Goal: Transaction & Acquisition: Purchase product/service

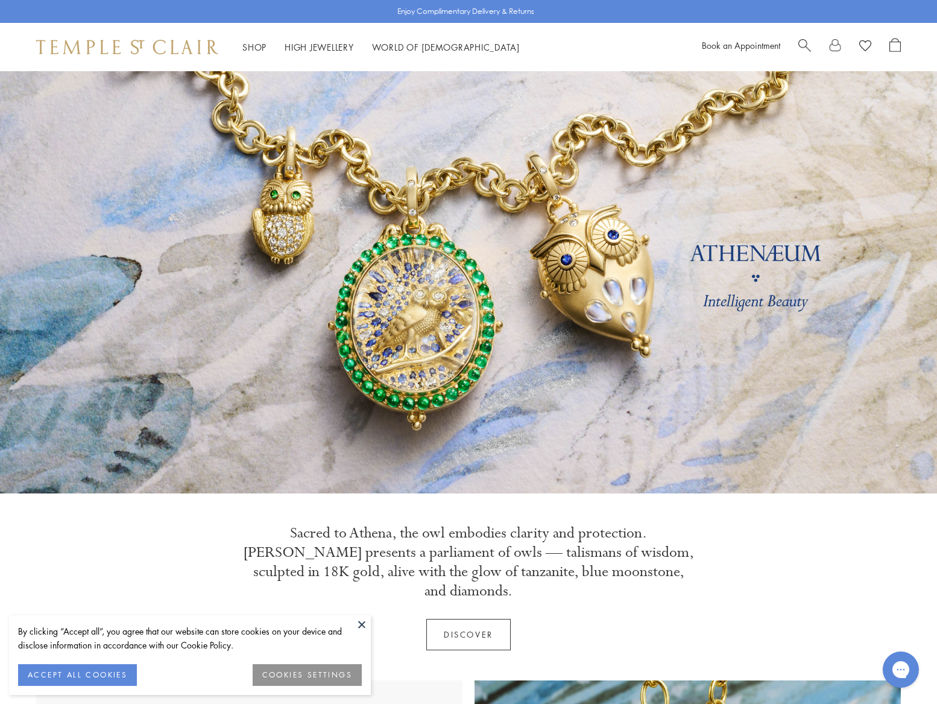
click at [75, 676] on button "ACCEPT ALL COOKIES" at bounding box center [77, 675] width 119 height 22
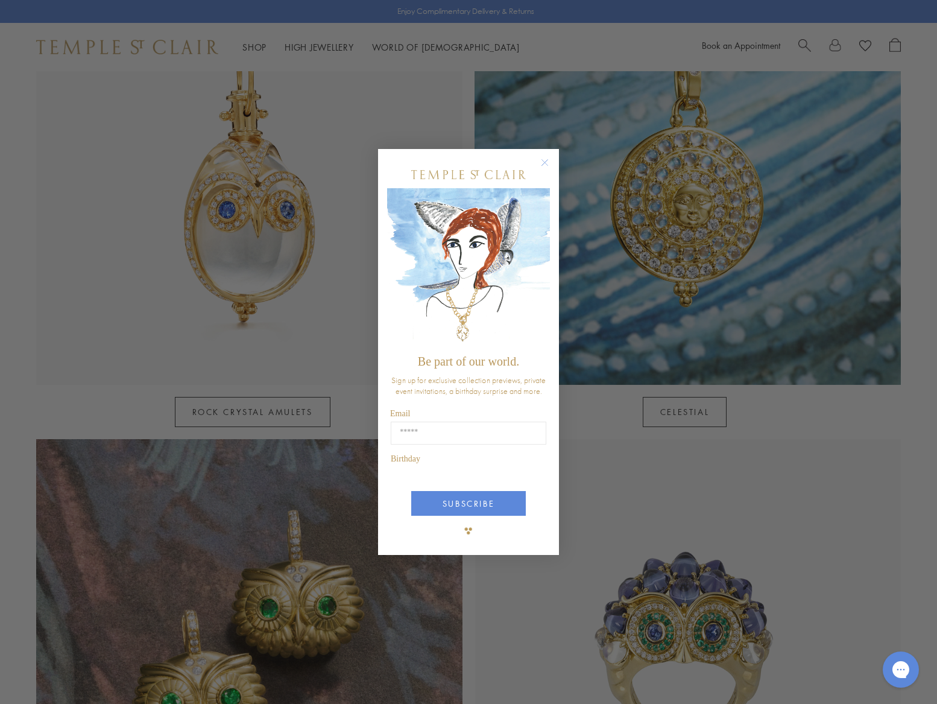
scroll to position [731, 0]
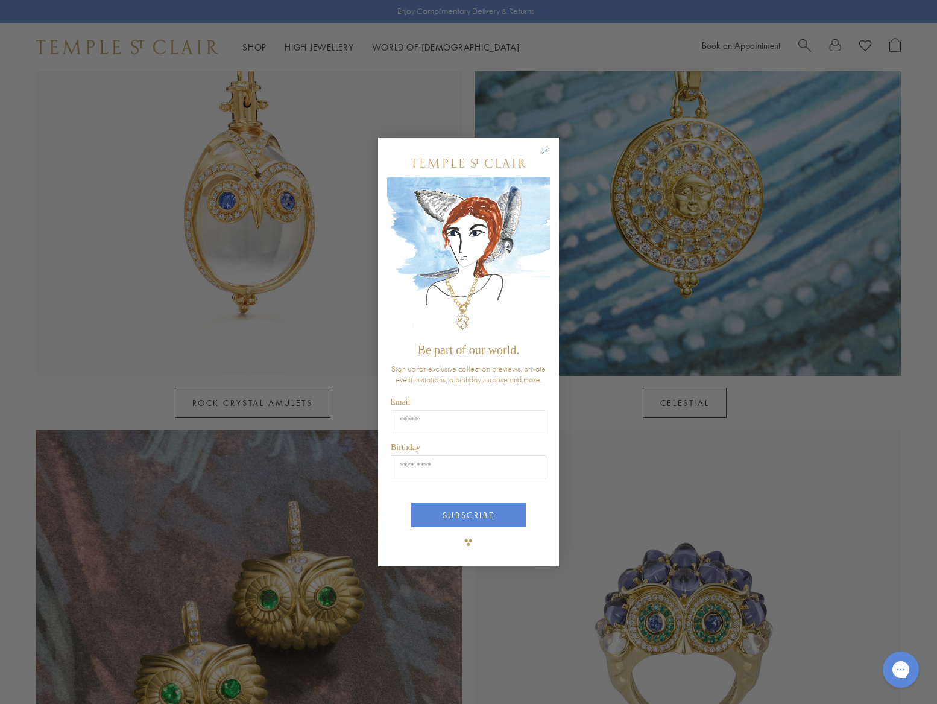
click at [544, 153] on circle "Close dialog" at bounding box center [545, 151] width 14 height 14
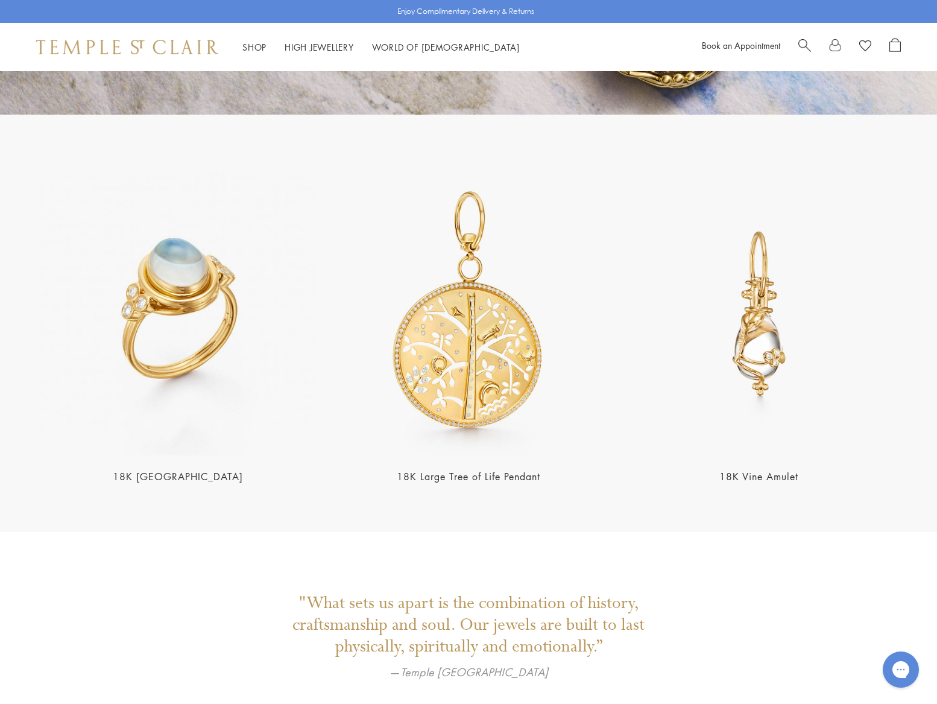
scroll to position [2425, 0]
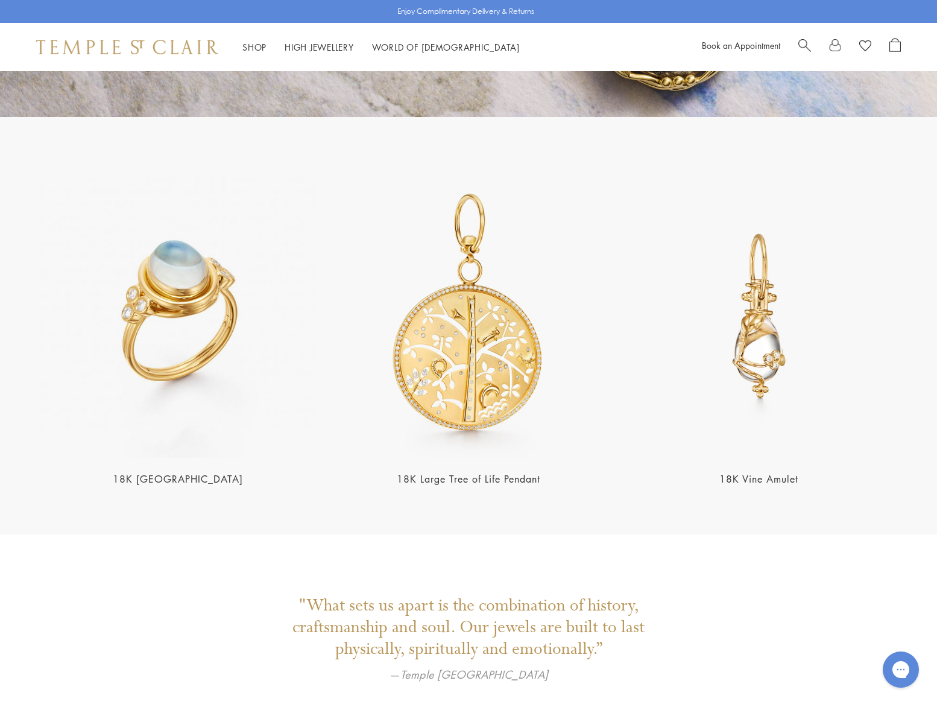
click at [752, 323] on img at bounding box center [760, 316] width 284 height 284
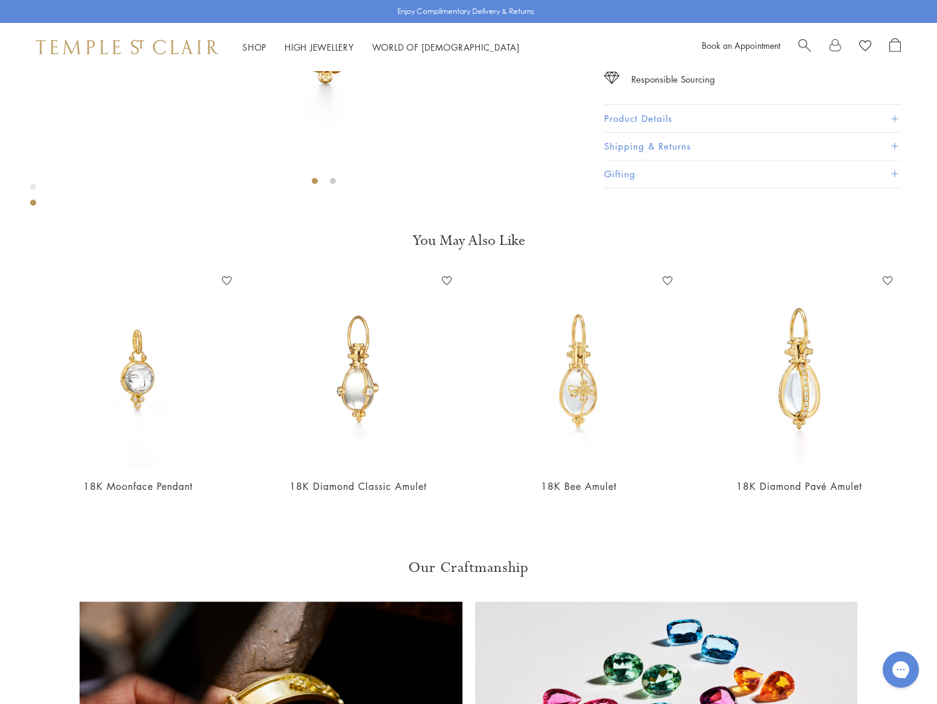
scroll to position [415, 0]
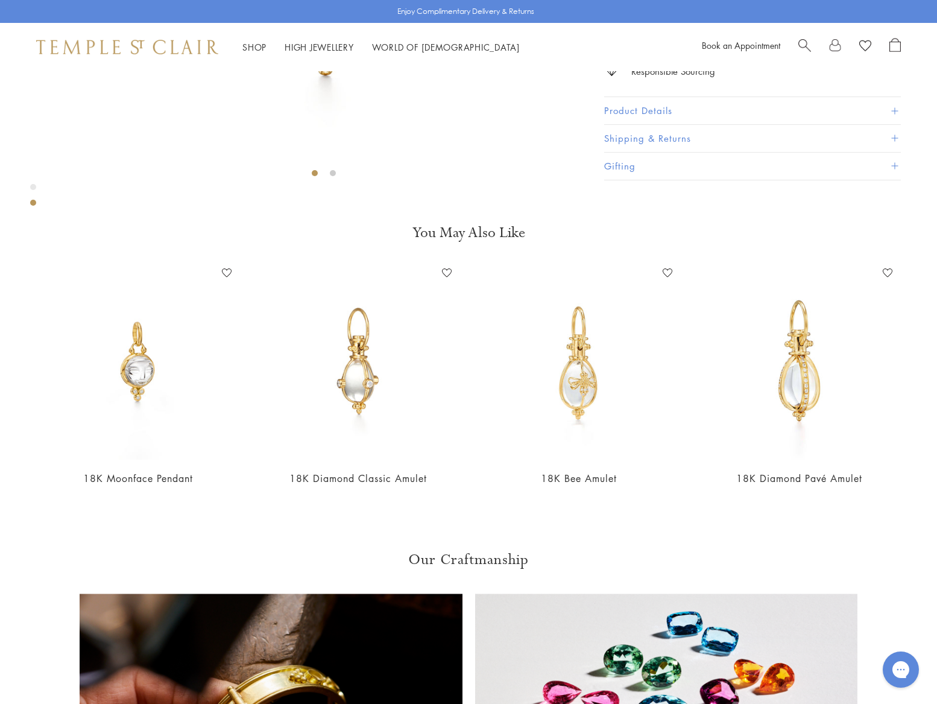
click at [893, 114] on span at bounding box center [895, 110] width 7 height 7
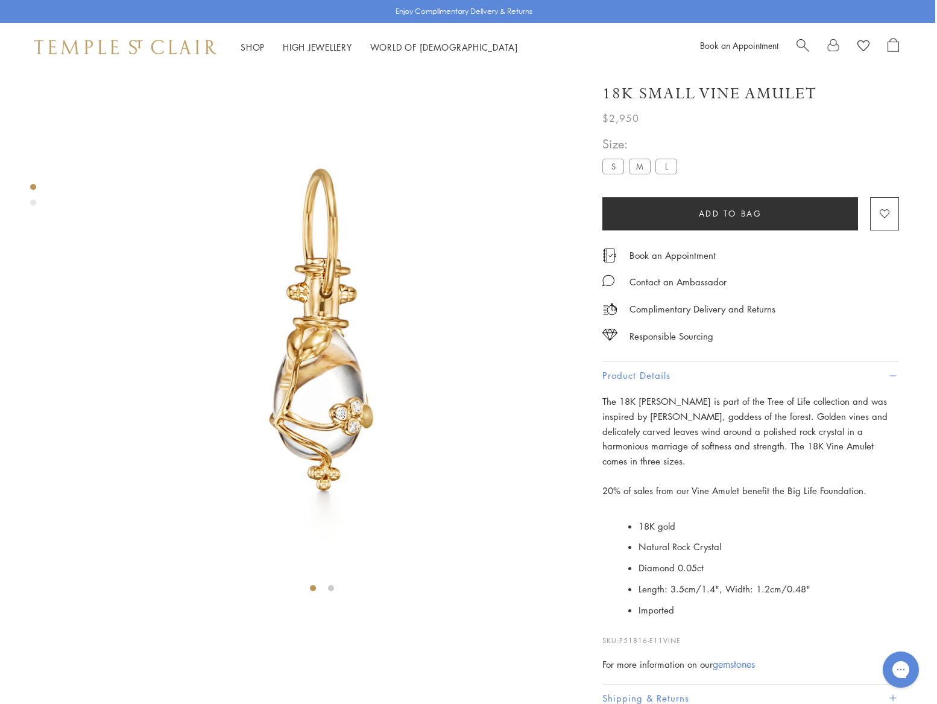
scroll to position [0, 2]
click at [638, 165] on label "M" at bounding box center [640, 166] width 22 height 15
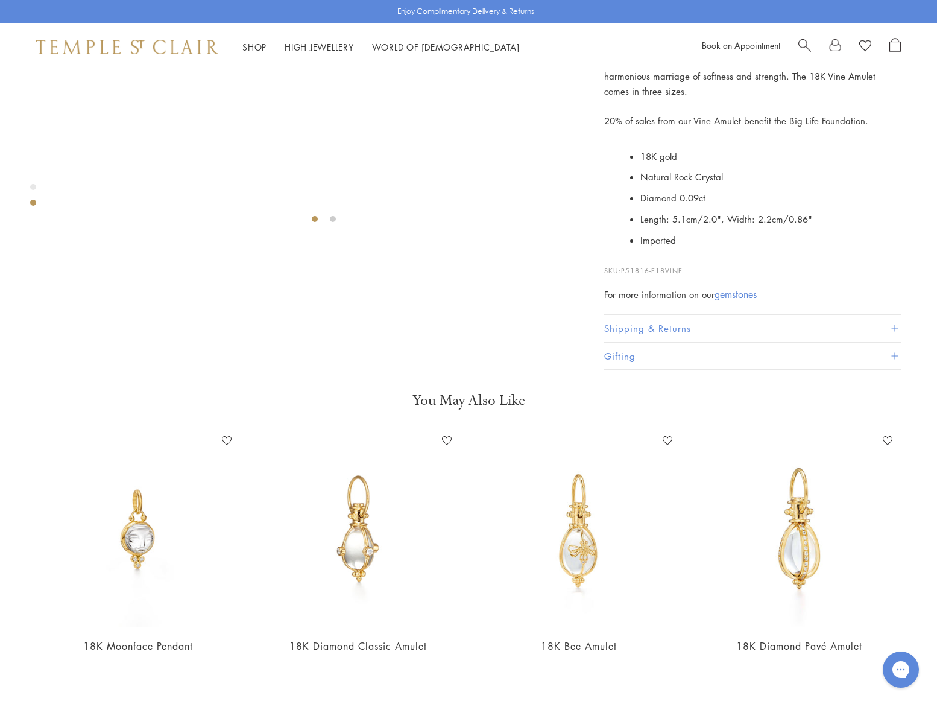
scroll to position [381, 0]
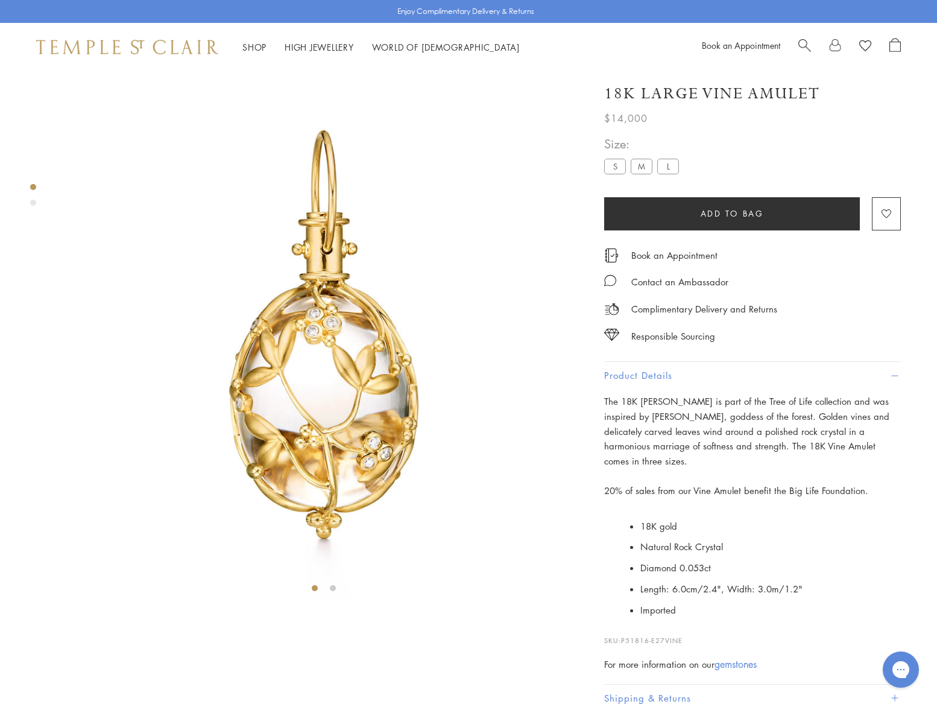
click at [615, 168] on label "S" at bounding box center [615, 166] width 22 height 15
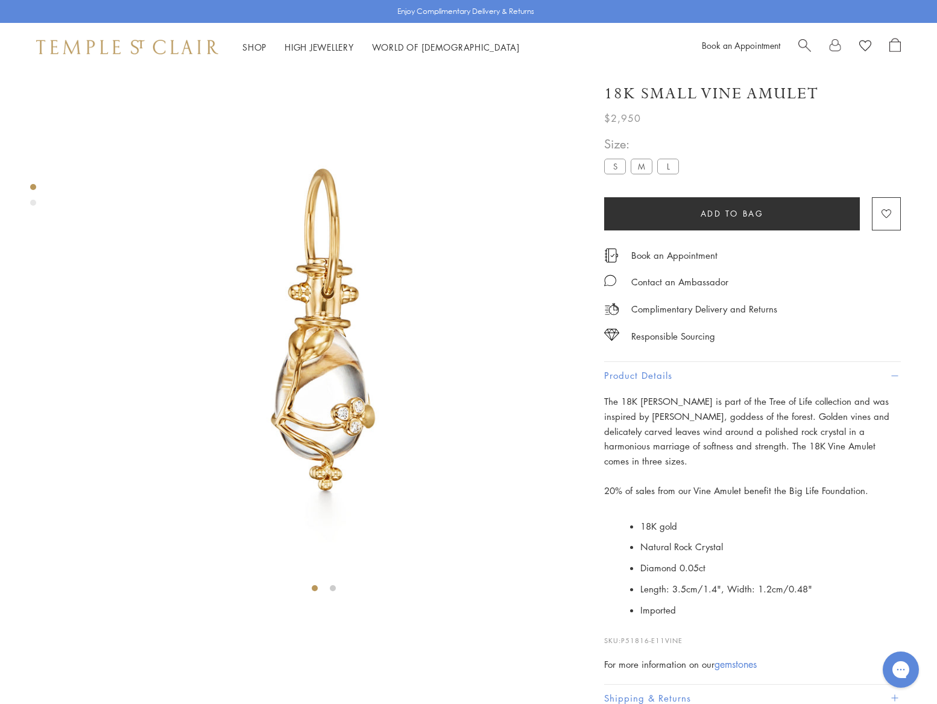
scroll to position [71, 0]
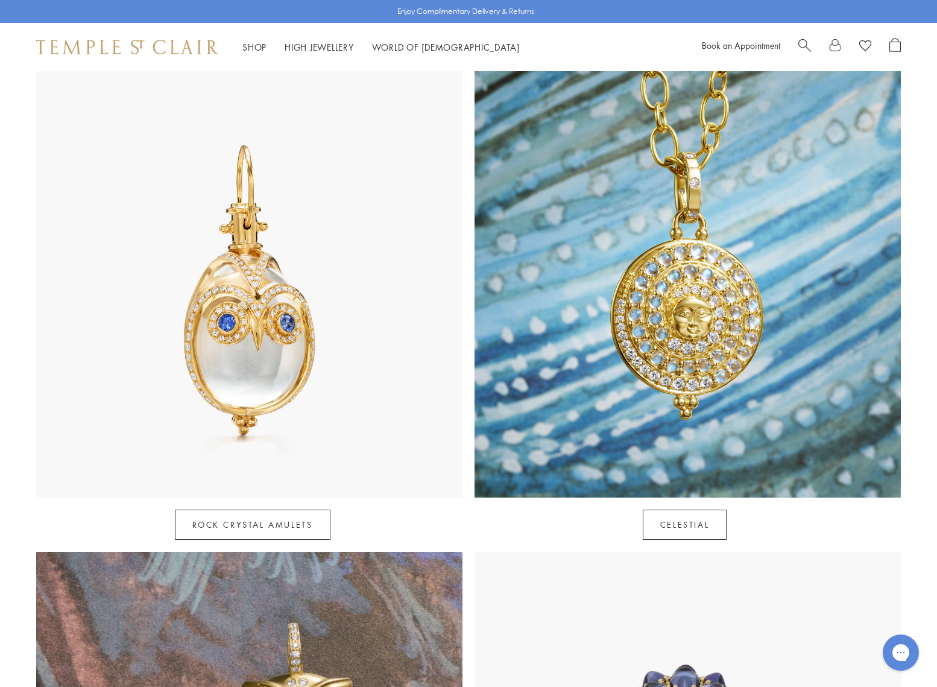
scroll to position [572, 0]
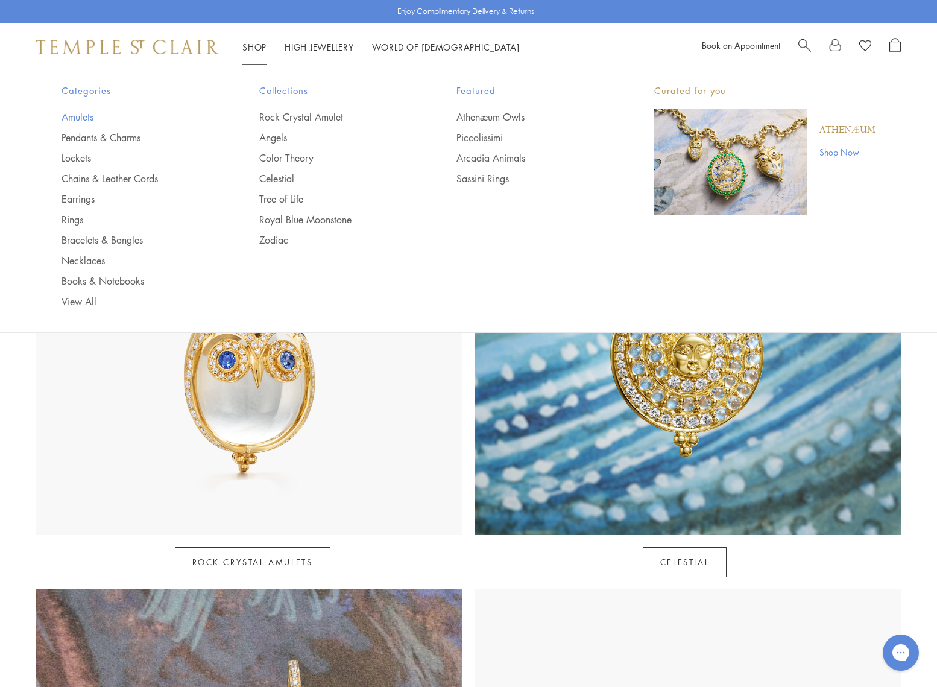
click at [75, 117] on link "Amulets" at bounding box center [137, 116] width 150 height 13
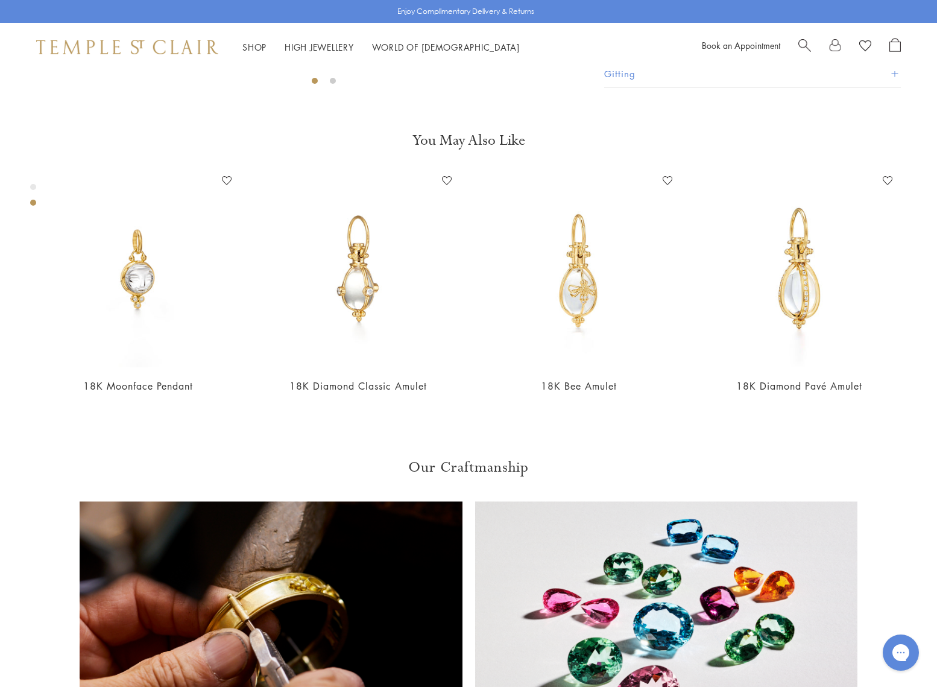
scroll to position [527, 0]
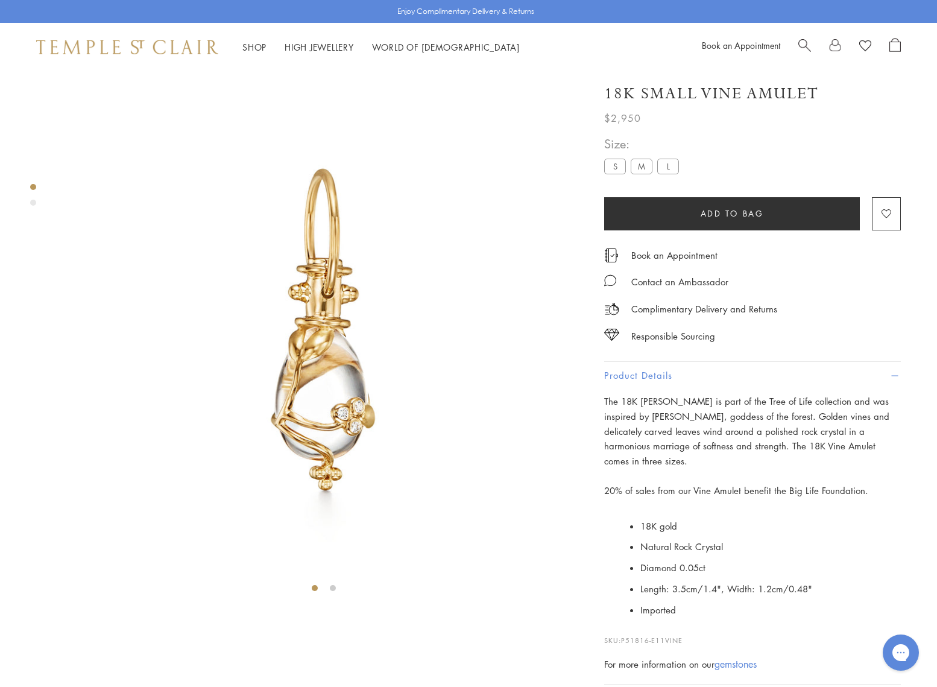
scroll to position [0, 0]
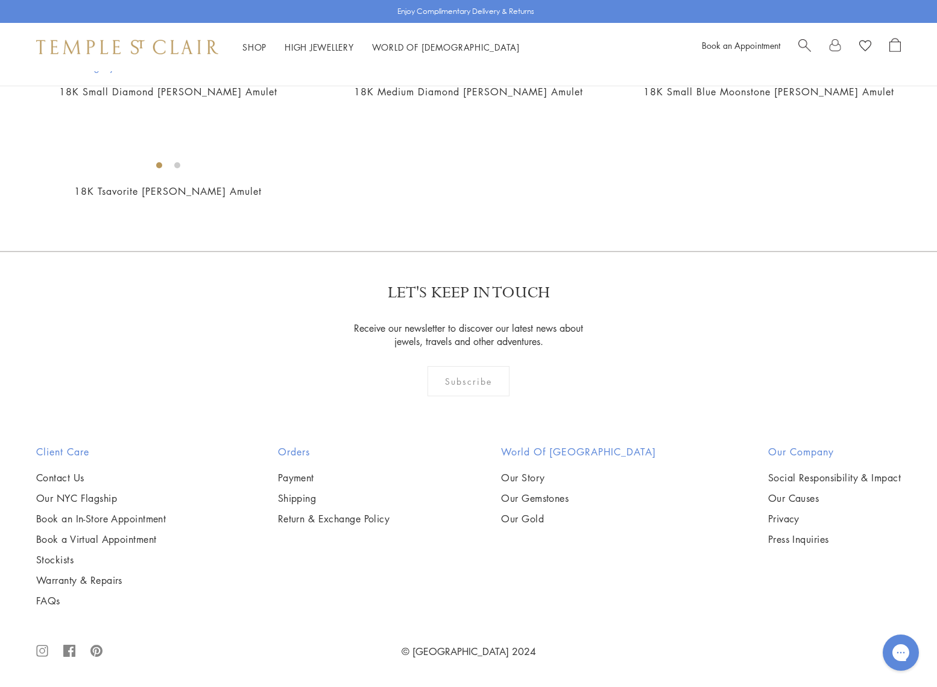
scroll to position [6091, 0]
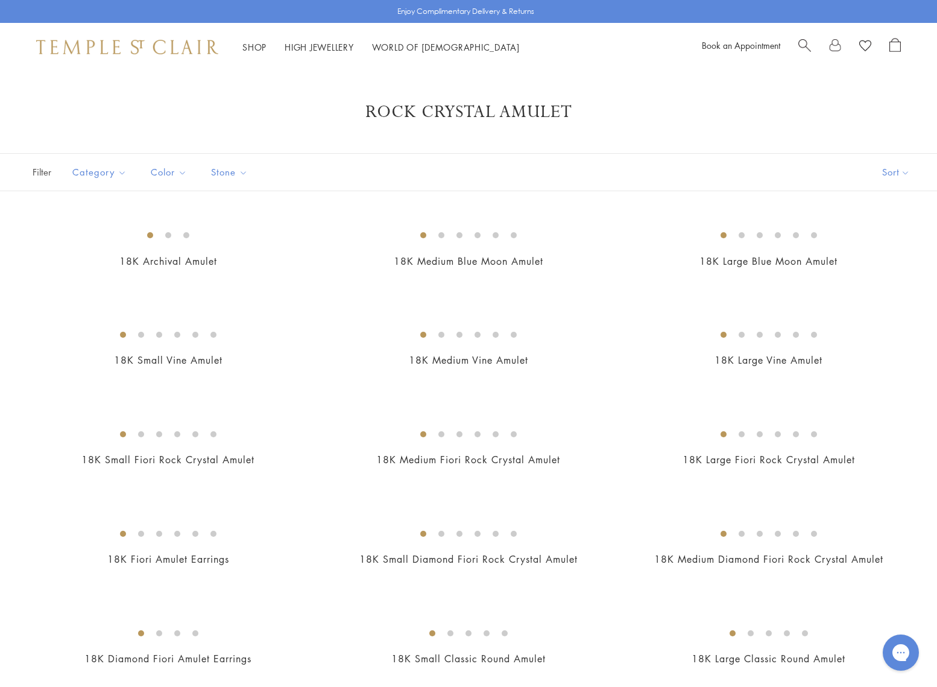
scroll to position [0, 0]
click at [89, 236] on button "Pendants" at bounding box center [128, 237] width 112 height 14
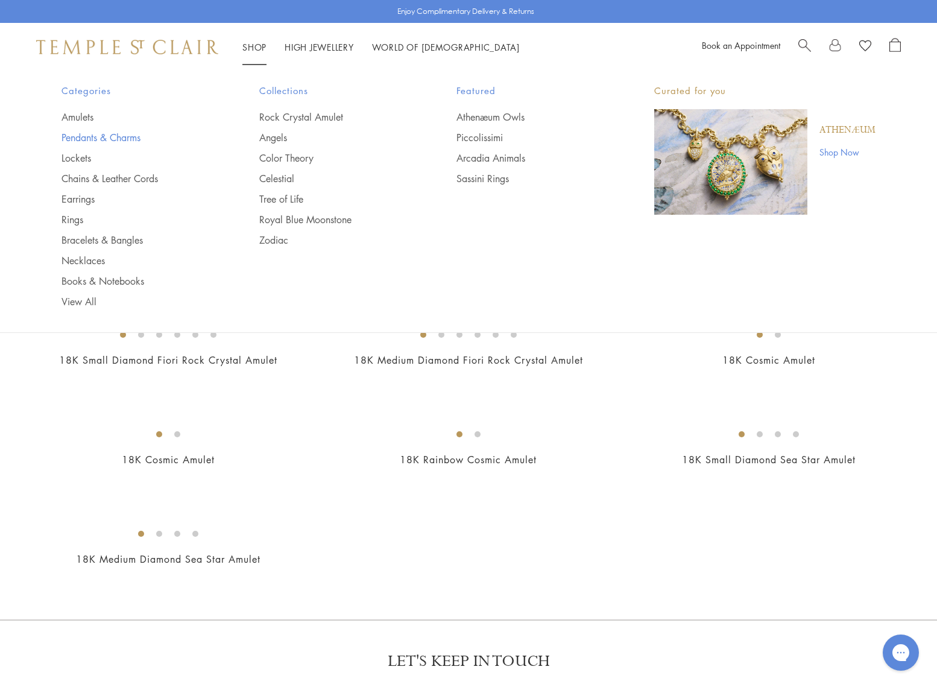
click at [82, 139] on link "Pendants & Charms" at bounding box center [137, 137] width 150 height 13
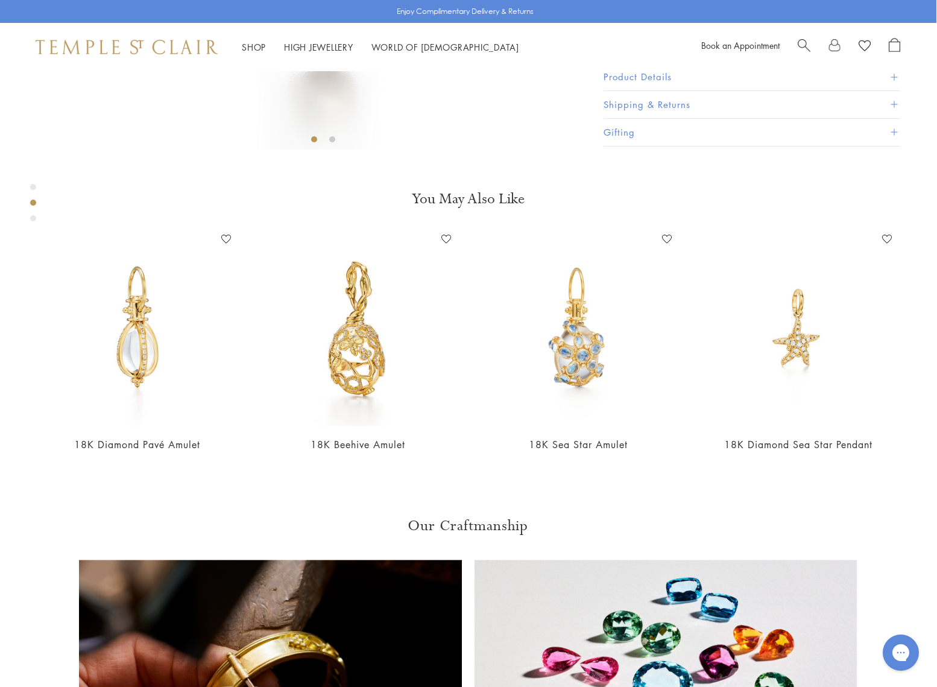
scroll to position [446, 1]
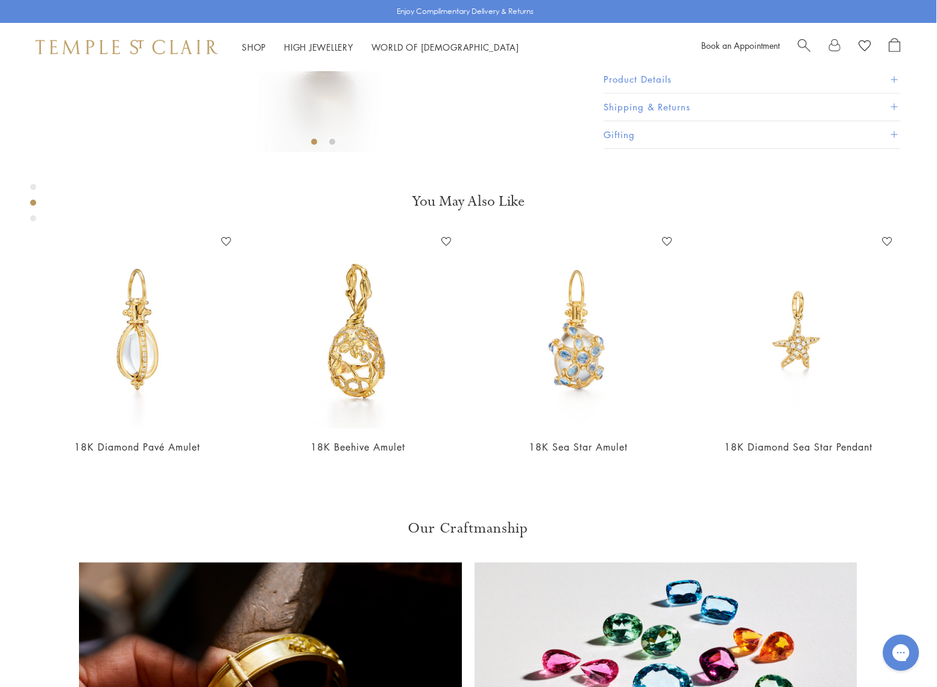
click at [894, 83] on span at bounding box center [894, 79] width 7 height 7
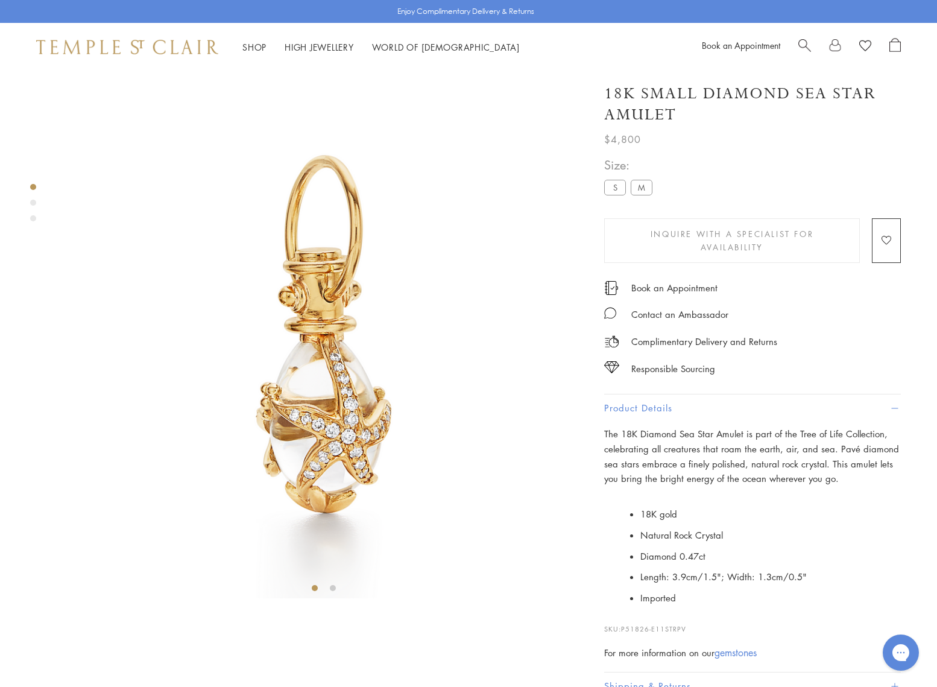
scroll to position [0, 0]
click at [34, 205] on div "Product gallery navigation" at bounding box center [33, 203] width 6 height 6
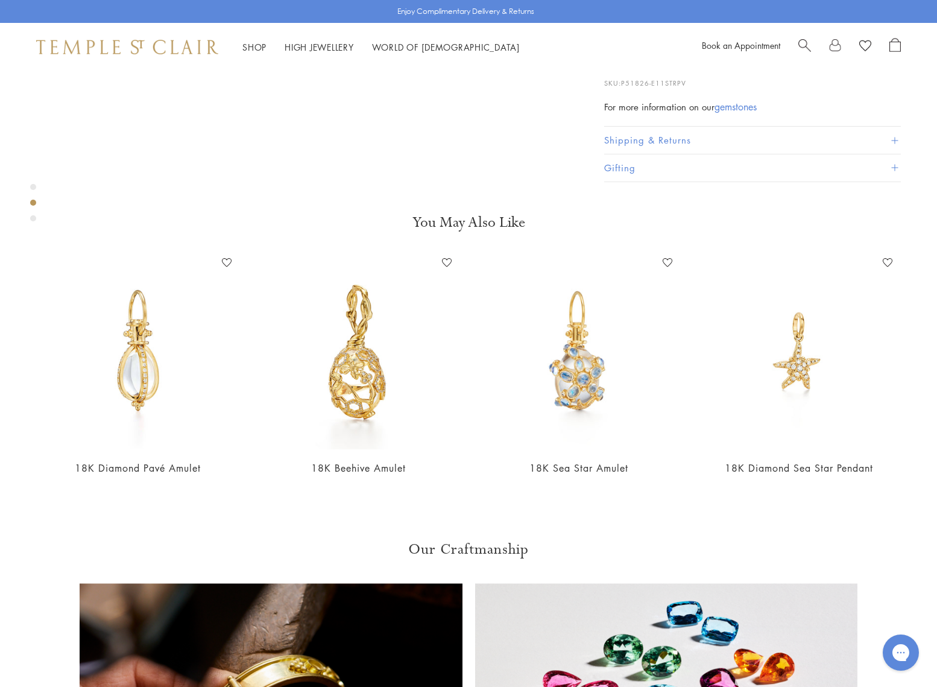
scroll to position [550, 0]
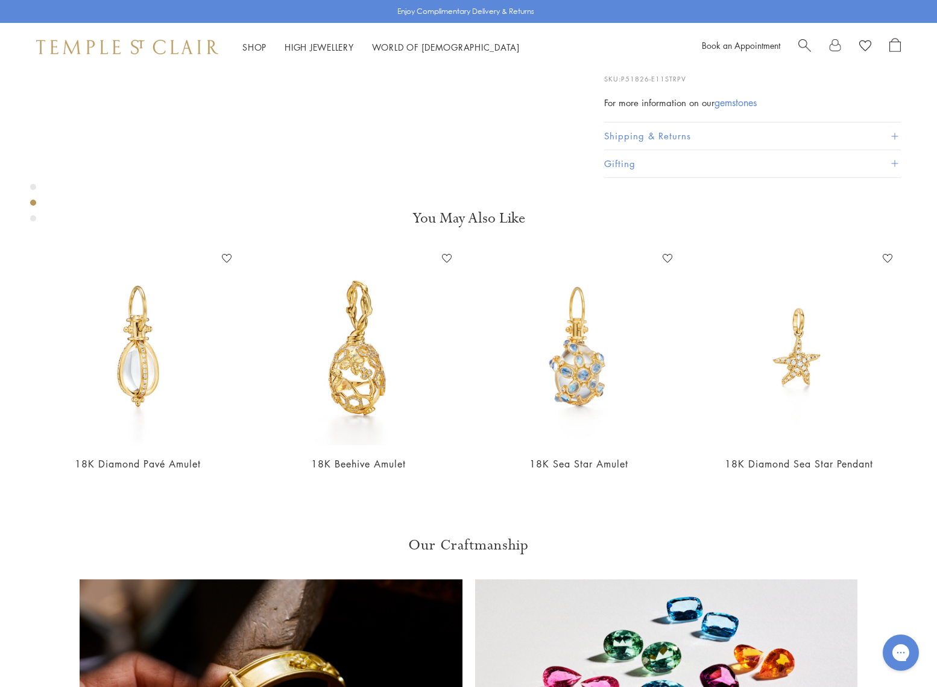
click at [34, 220] on div "Product gallery navigation" at bounding box center [33, 218] width 6 height 6
click at [34, 188] on div "Product gallery navigation" at bounding box center [33, 187] width 6 height 6
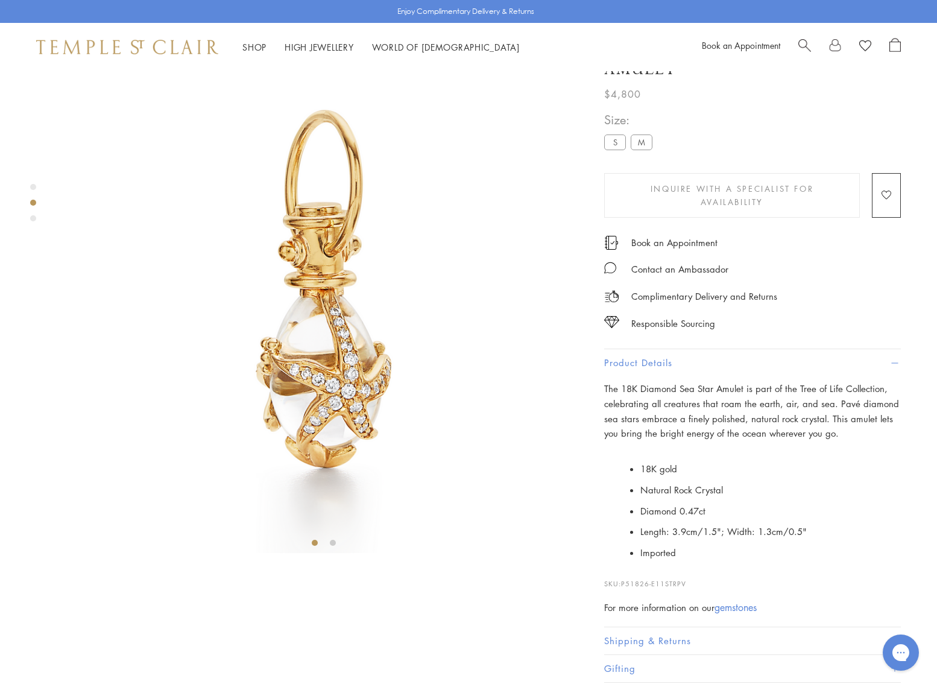
scroll to position [23, 0]
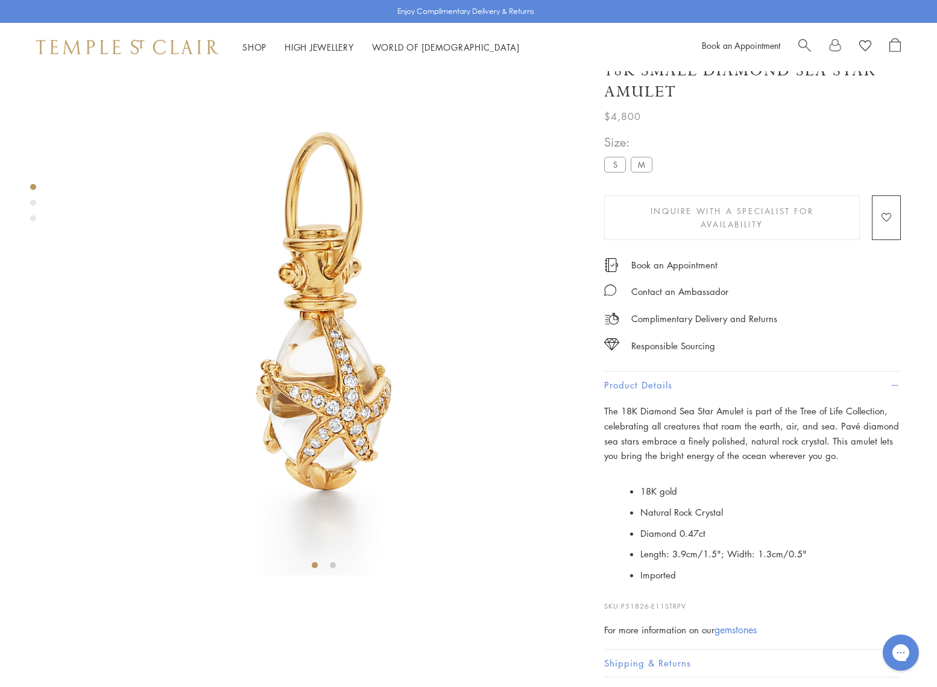
click at [639, 172] on label "M" at bounding box center [642, 164] width 22 height 15
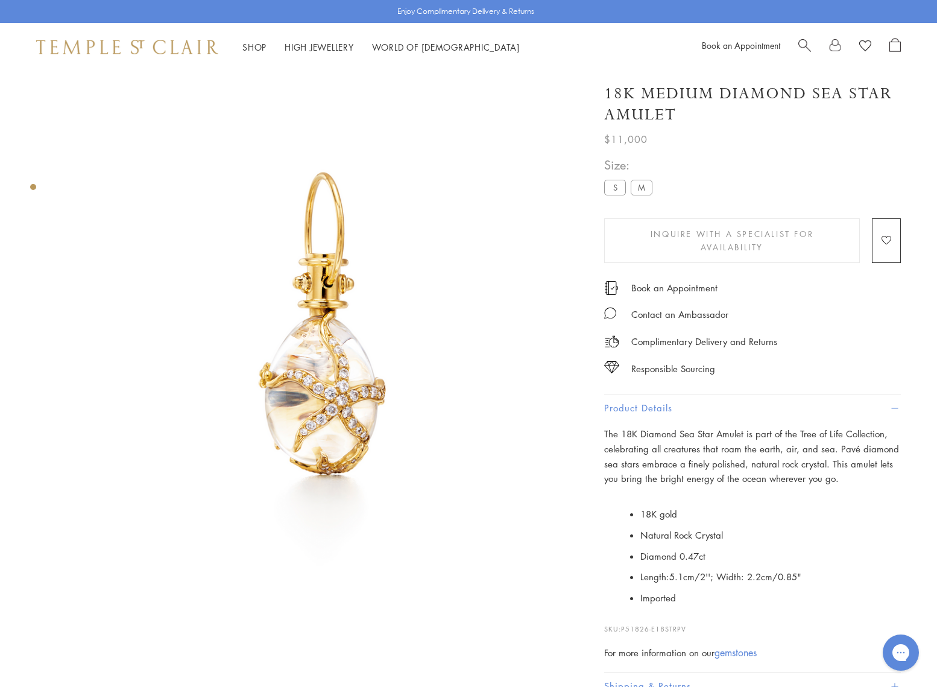
click at [615, 192] on label "S" at bounding box center [615, 187] width 22 height 15
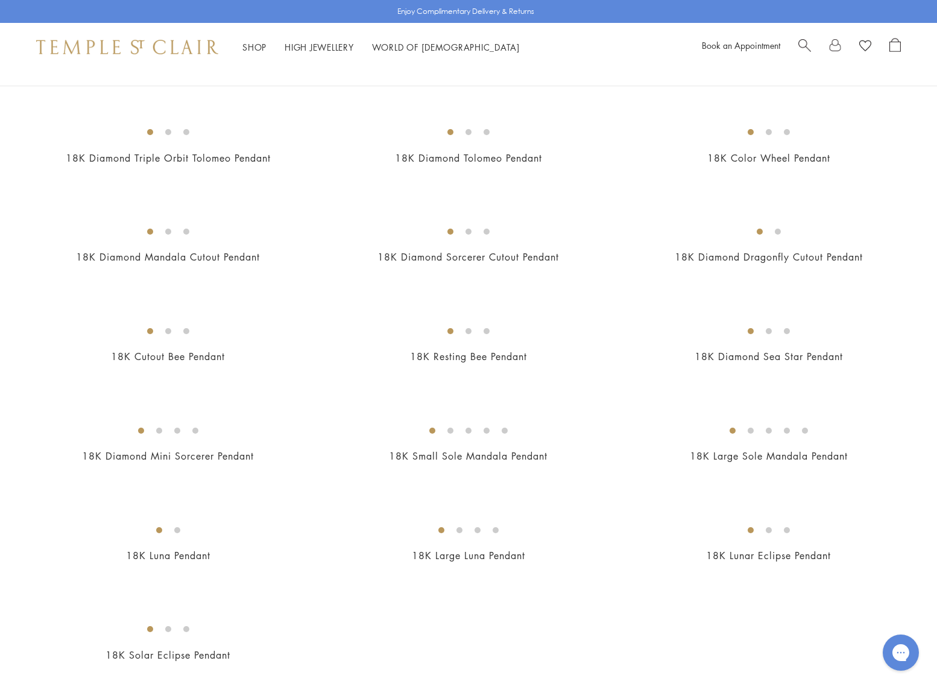
scroll to position [1467, 0]
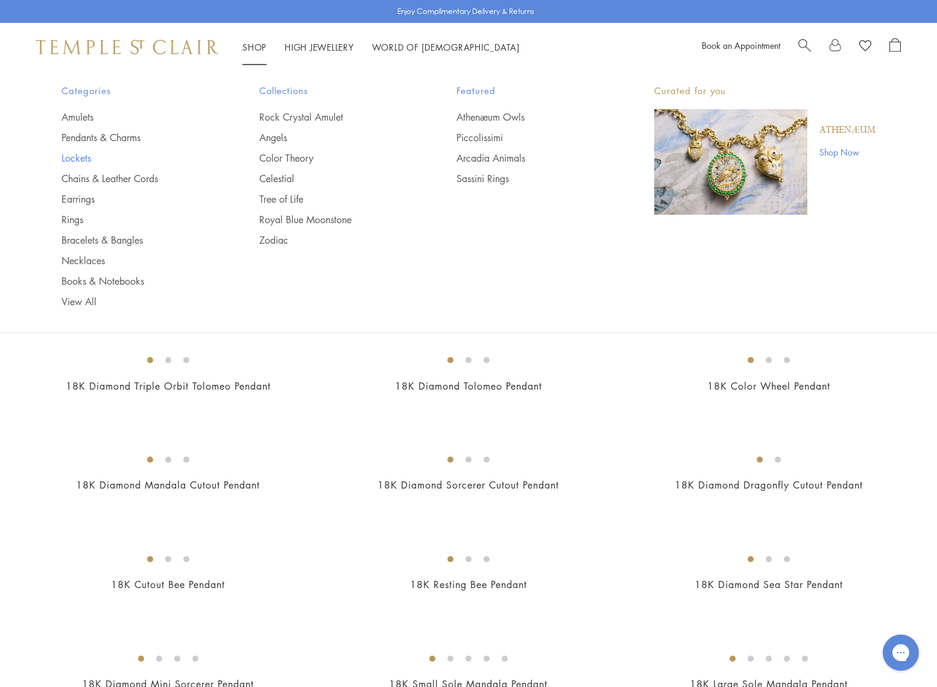
click at [76, 158] on link "Lockets" at bounding box center [137, 157] width 150 height 13
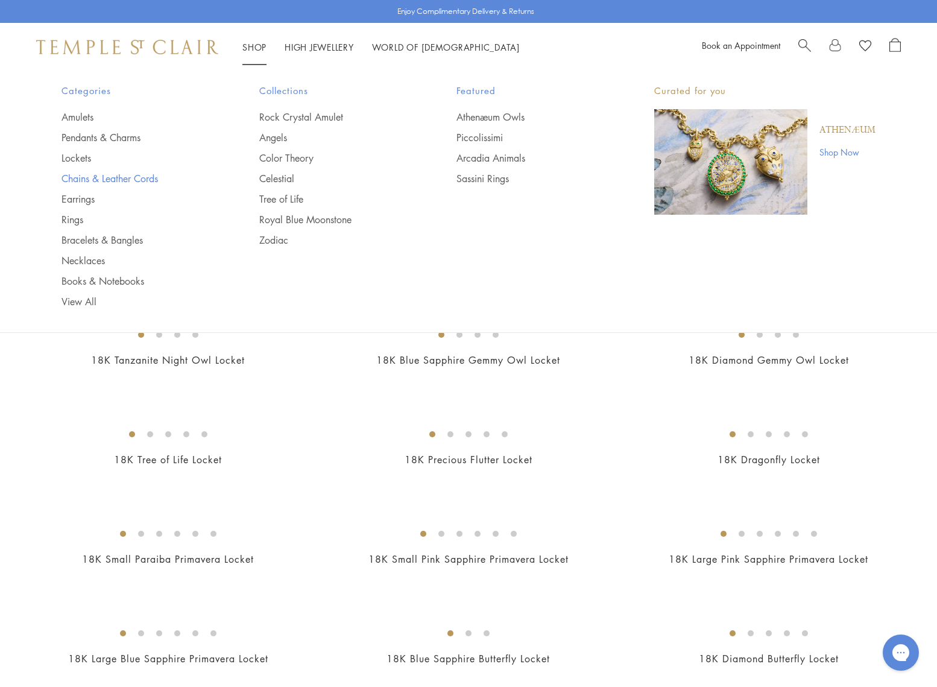
click at [84, 175] on link "Chains & Leather Cords" at bounding box center [137, 178] width 150 height 13
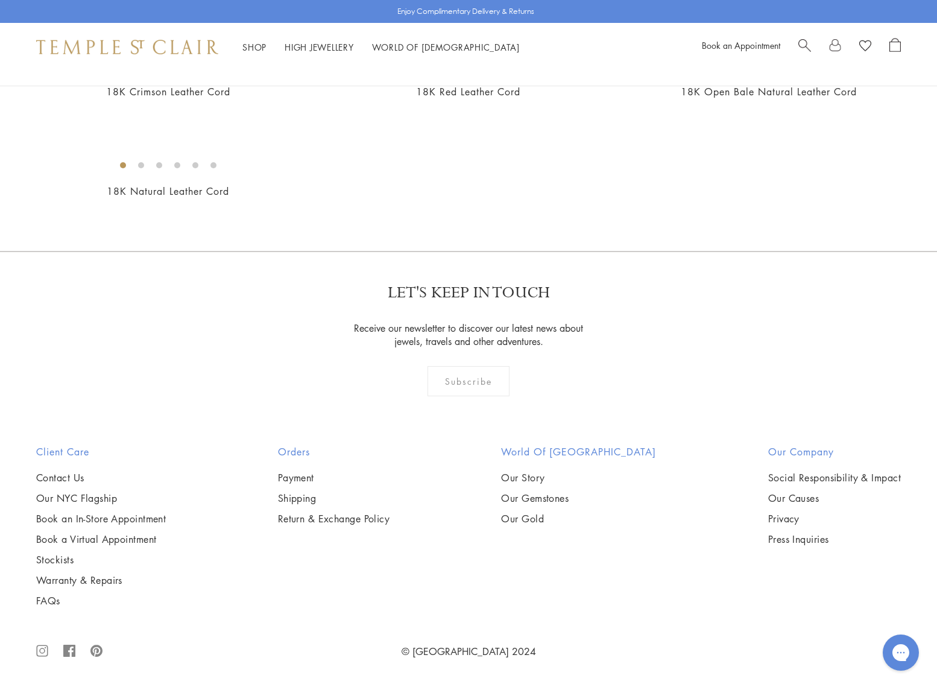
scroll to position [1813, 0]
click at [0, 0] on img at bounding box center [0, 0] width 0 height 0
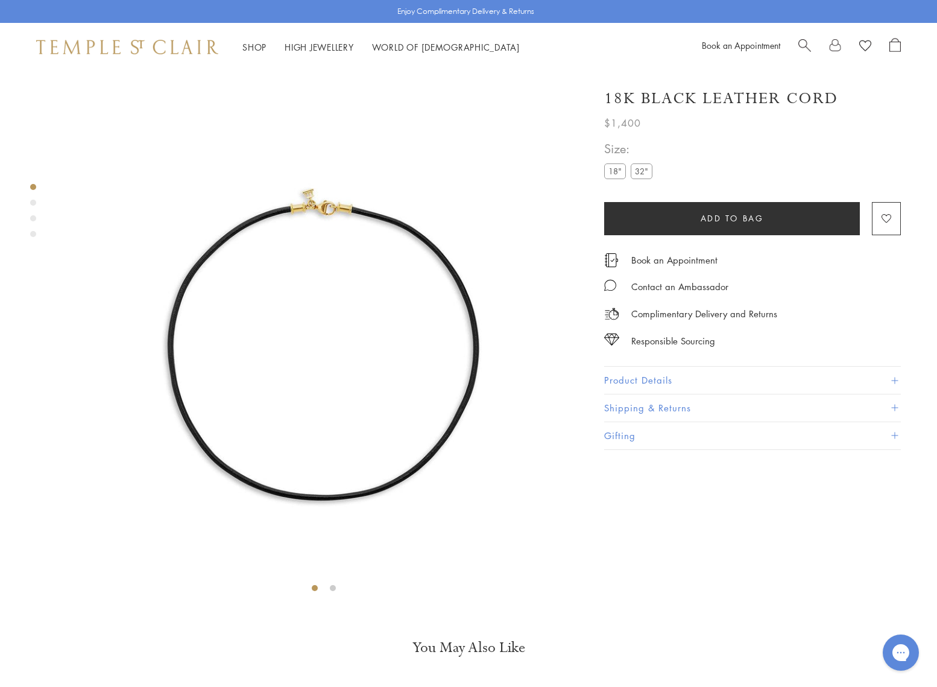
click at [33, 204] on div "Product gallery navigation" at bounding box center [33, 203] width 6 height 6
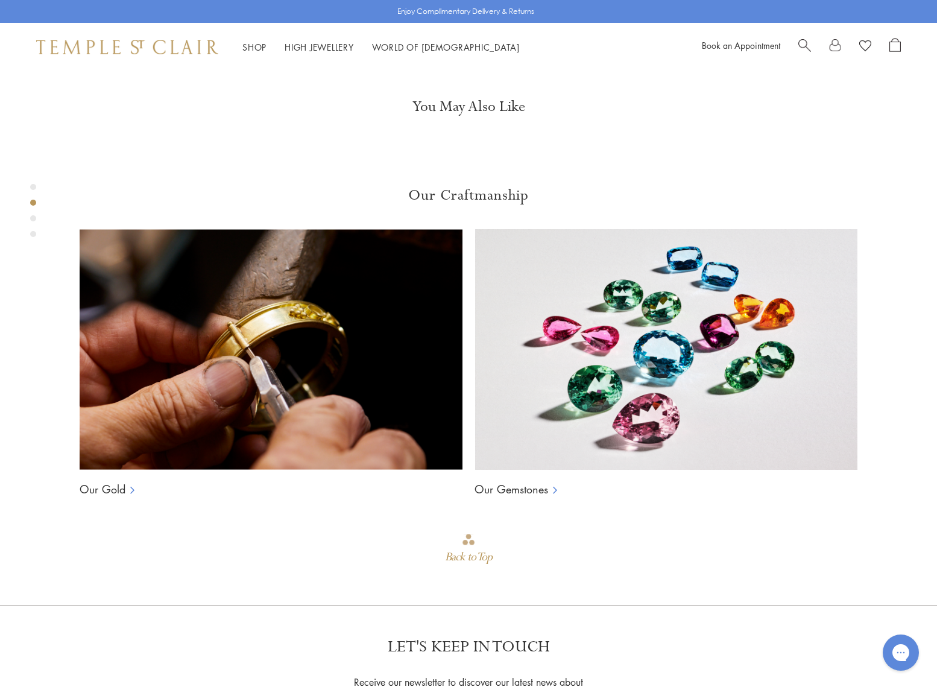
scroll to position [550, 0]
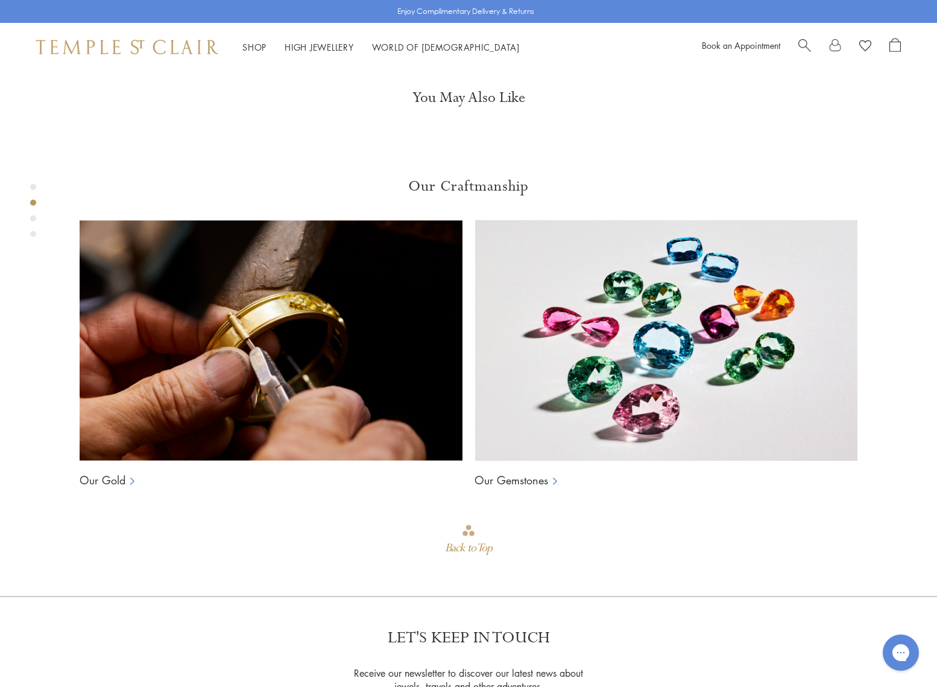
click at [33, 218] on div "Product gallery navigation" at bounding box center [33, 218] width 6 height 6
click at [33, 233] on div "Product gallery navigation" at bounding box center [33, 234] width 6 height 6
click at [34, 189] on div "Product gallery navigation" at bounding box center [33, 187] width 6 height 6
